Goal: Navigation & Orientation: Find specific page/section

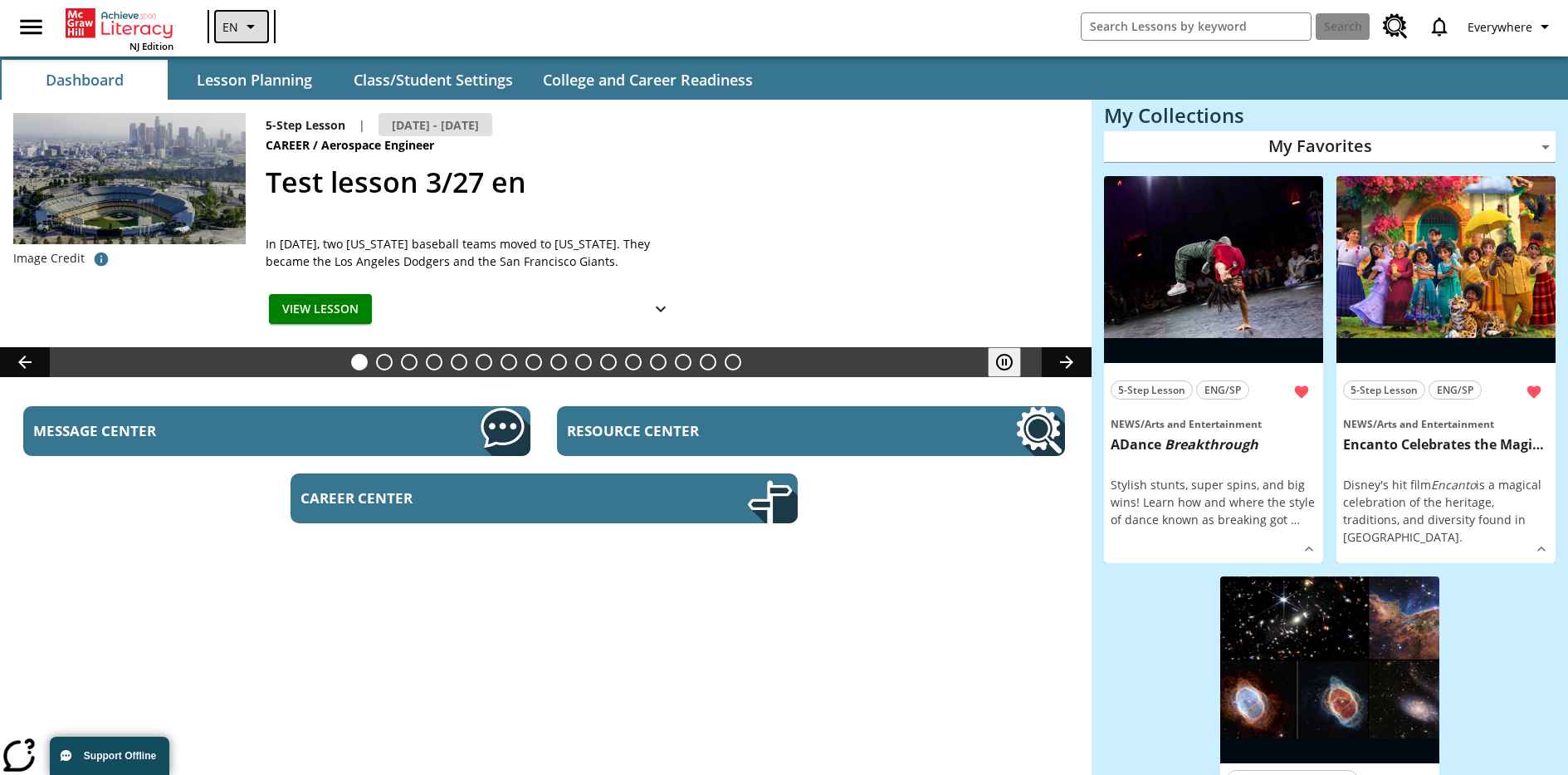
click at [241, 26] on icon "Language: EN, Select a language" at bounding box center [250, 26] width 20 height 20
